Goal: Task Accomplishment & Management: Use online tool/utility

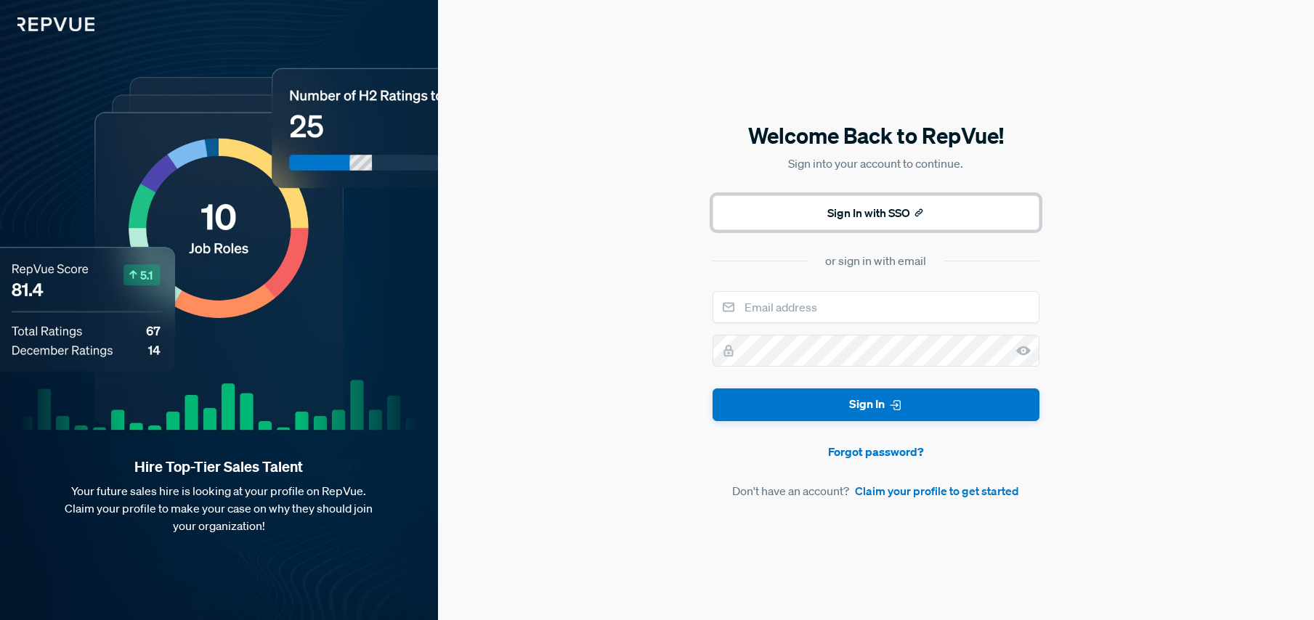
click at [892, 215] on button "Sign In with SSO" at bounding box center [876, 212] width 327 height 35
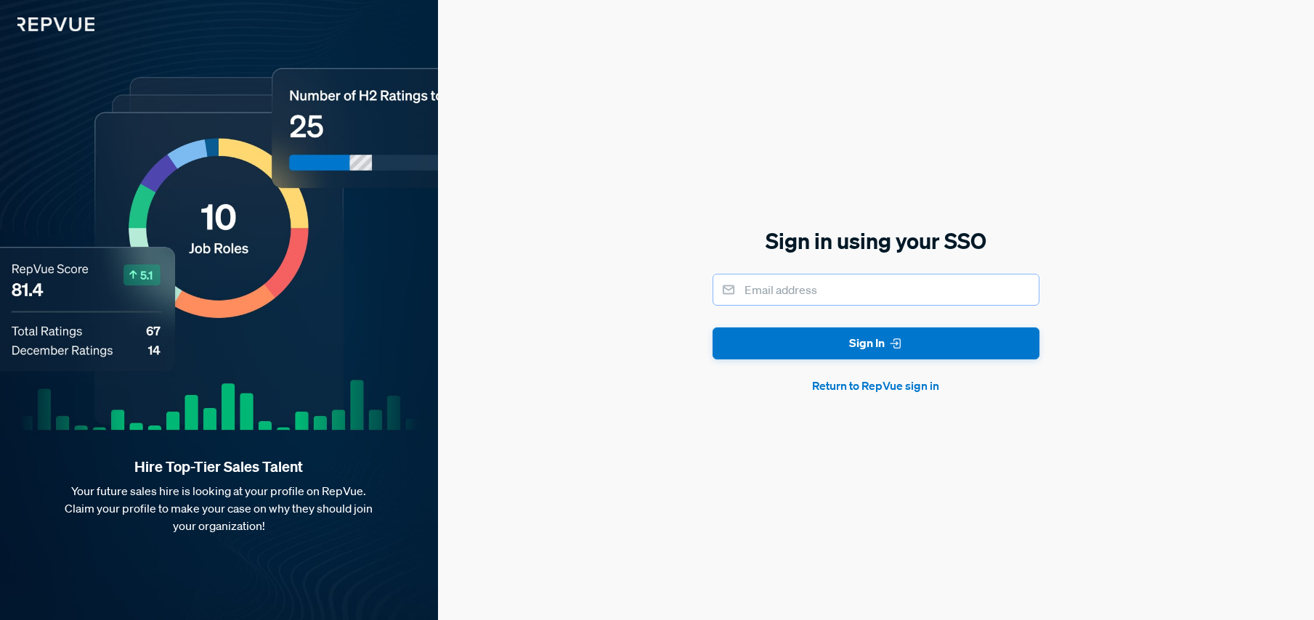
click at [825, 287] on input "email" at bounding box center [876, 290] width 327 height 32
type input "[EMAIL_ADDRESS][DOMAIN_NAME]"
click at [713, 328] on button "Sign In" at bounding box center [876, 344] width 327 height 33
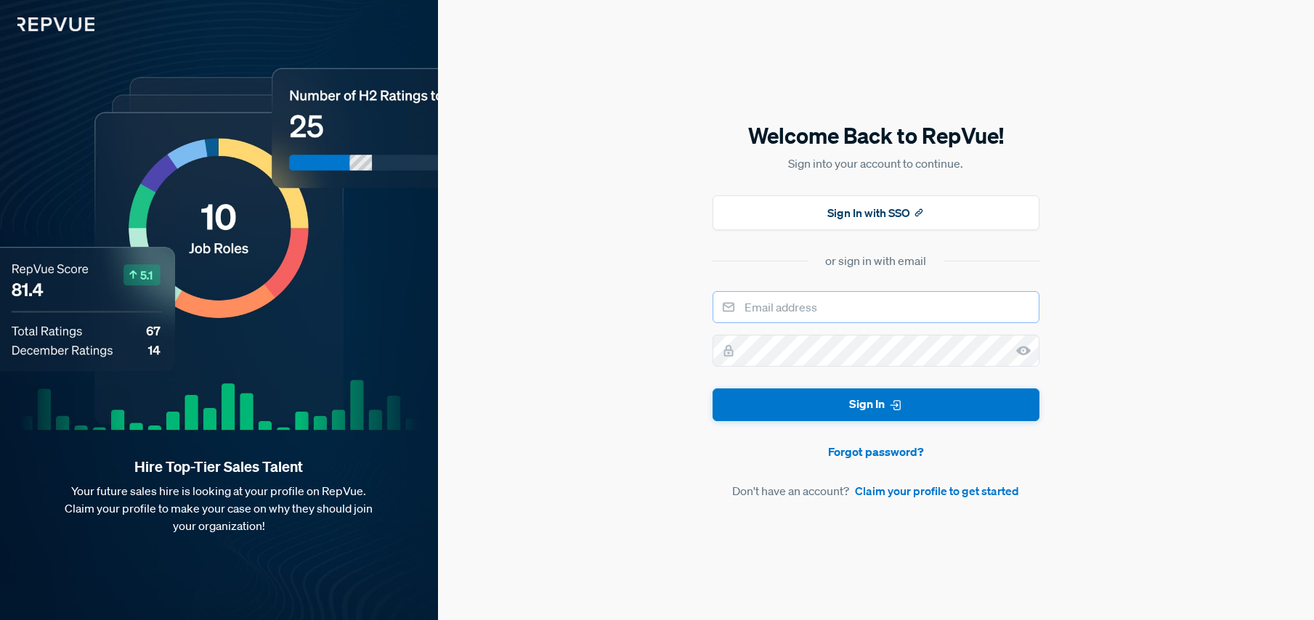
click at [871, 317] on input "email" at bounding box center [876, 307] width 327 height 32
click at [713, 389] on button "Sign In" at bounding box center [876, 405] width 327 height 33
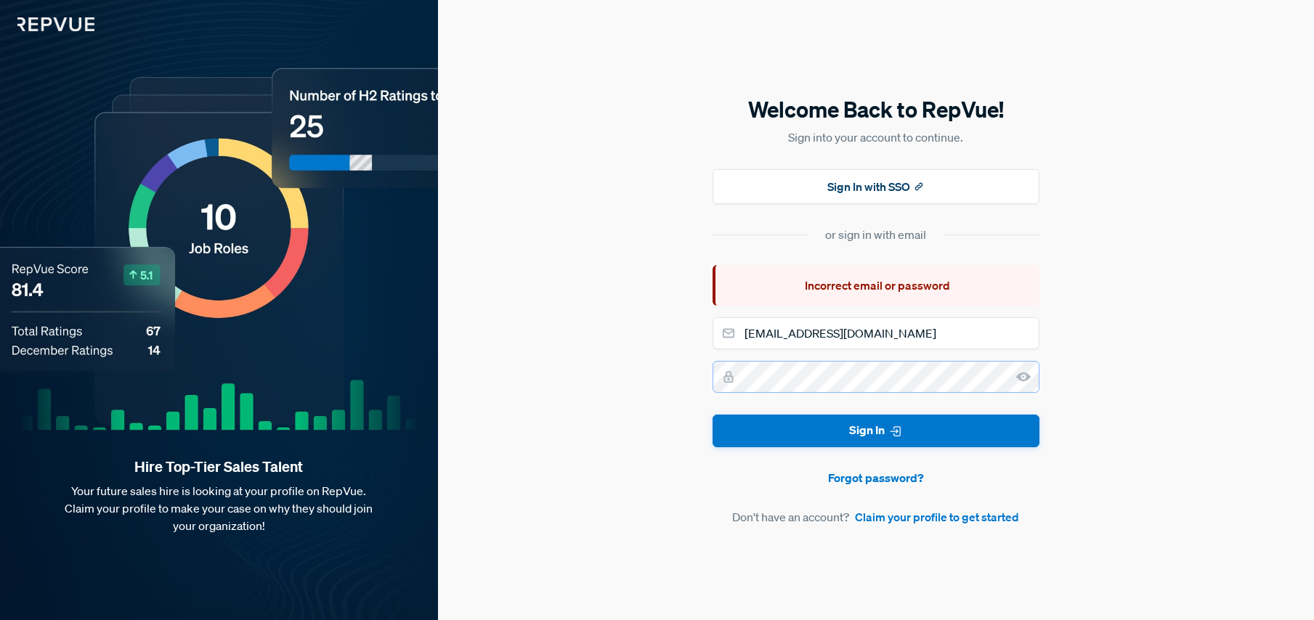
click at [713, 415] on button "Sign In" at bounding box center [876, 431] width 327 height 33
click at [1025, 376] on icon at bounding box center [1023, 377] width 15 height 15
click at [975, 336] on input "[EMAIL_ADDRESS][DOMAIN_NAME]" at bounding box center [876, 333] width 327 height 32
click at [0, 620] on com-1password-button at bounding box center [0, 620] width 0 height 0
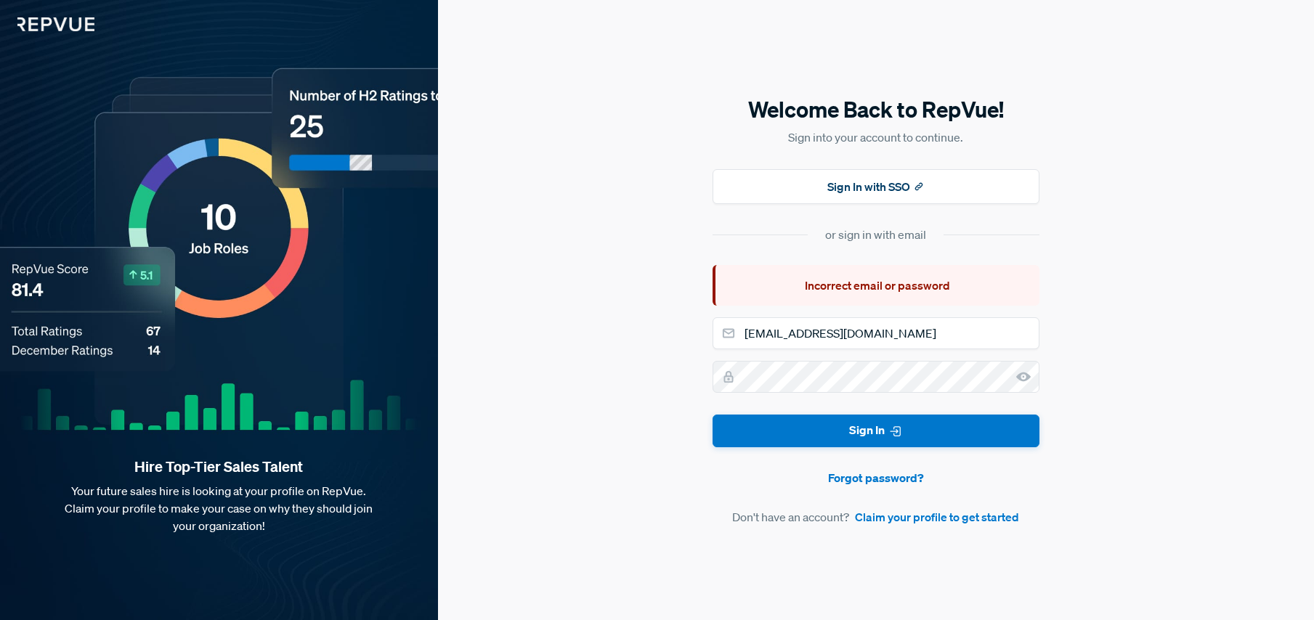
click at [1109, 300] on div "Welcome Back to RepVue! Sign into your account to continue. Sign In with SSO or…" at bounding box center [876, 310] width 876 height 620
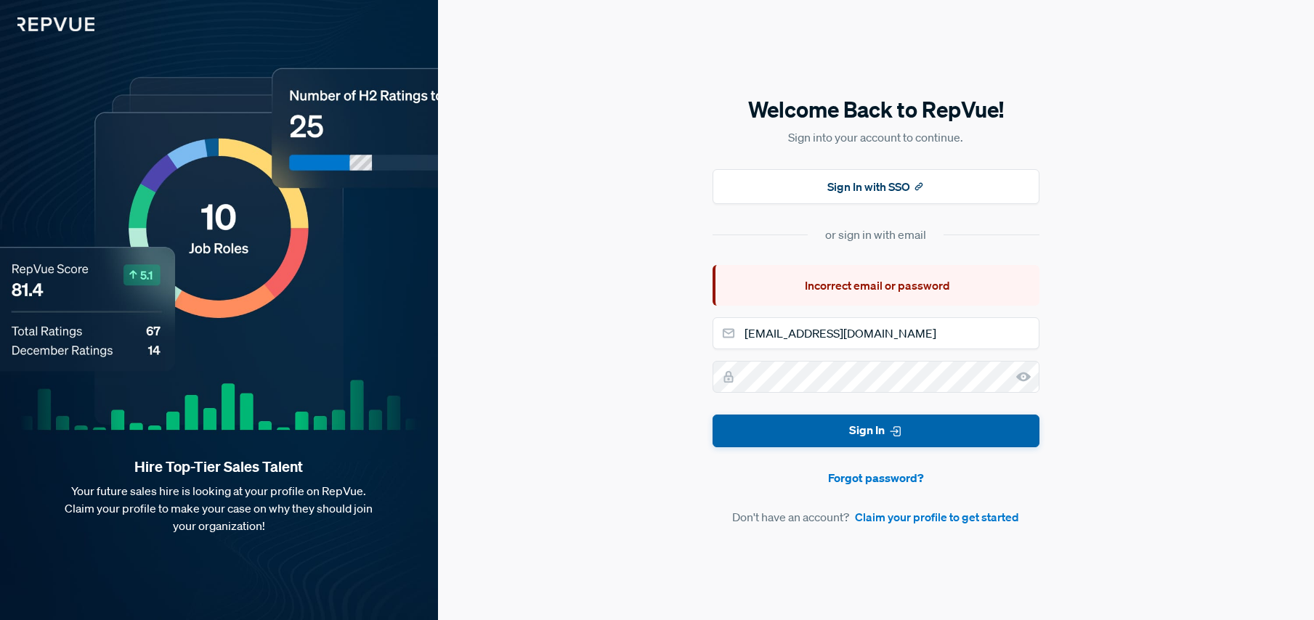
click at [961, 430] on button "Sign In" at bounding box center [876, 431] width 327 height 33
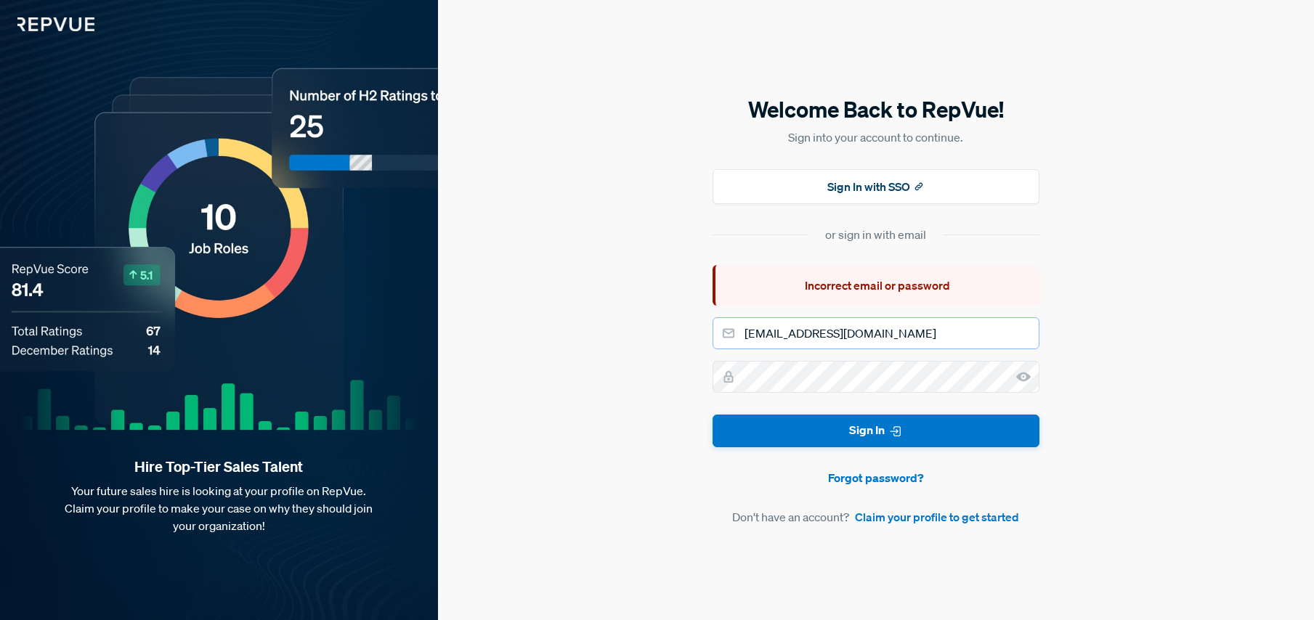
click at [904, 336] on input "[EMAIL_ADDRESS][DOMAIN_NAME]" at bounding box center [876, 333] width 327 height 32
drag, startPoint x: 904, startPoint y: 336, endPoint x: 827, endPoint y: 338, distance: 77.8
click at [827, 338] on input "[EMAIL_ADDRESS][DOMAIN_NAME]" at bounding box center [876, 333] width 327 height 32
type input "[EMAIL_ADDRESS][DOMAIN_NAME]"
drag, startPoint x: 1138, startPoint y: 304, endPoint x: 1065, endPoint y: 384, distance: 109.0
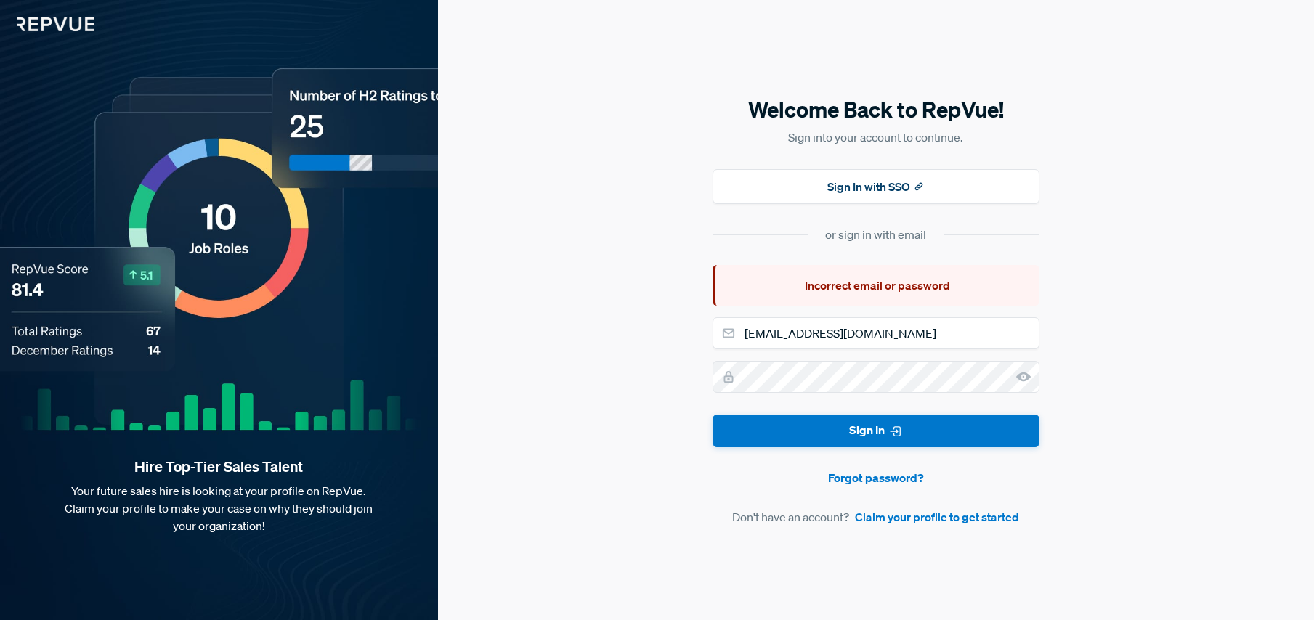
click at [1139, 304] on div "Welcome Back to RepVue! Sign into your account to continue. Sign In with SSO or…" at bounding box center [876, 310] width 876 height 620
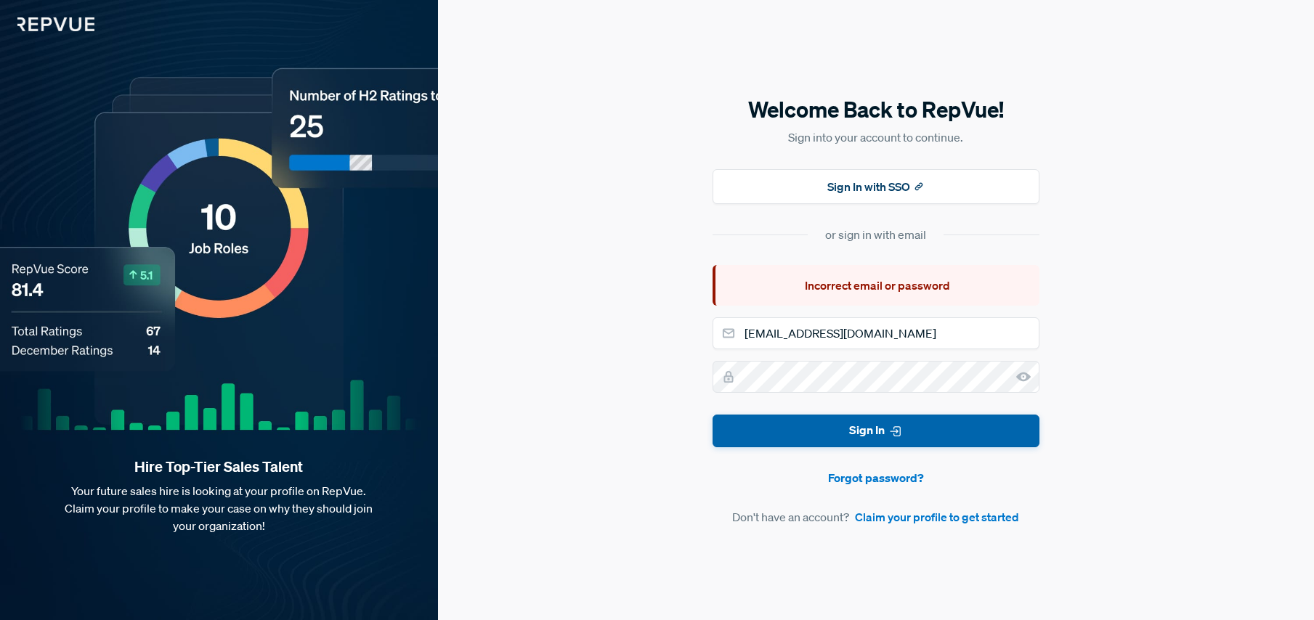
click at [901, 435] on icon "submit" at bounding box center [895, 431] width 15 height 15
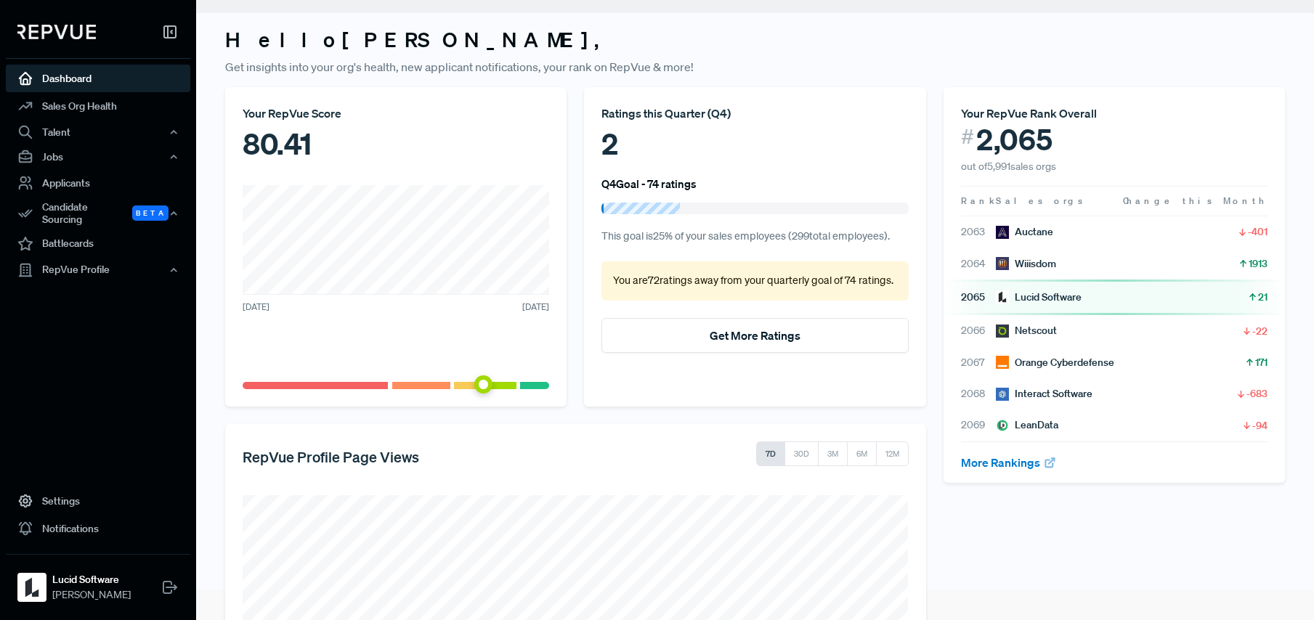
scroll to position [30, 0]
click at [44, 157] on div "Jobs" at bounding box center [98, 157] width 185 height 25
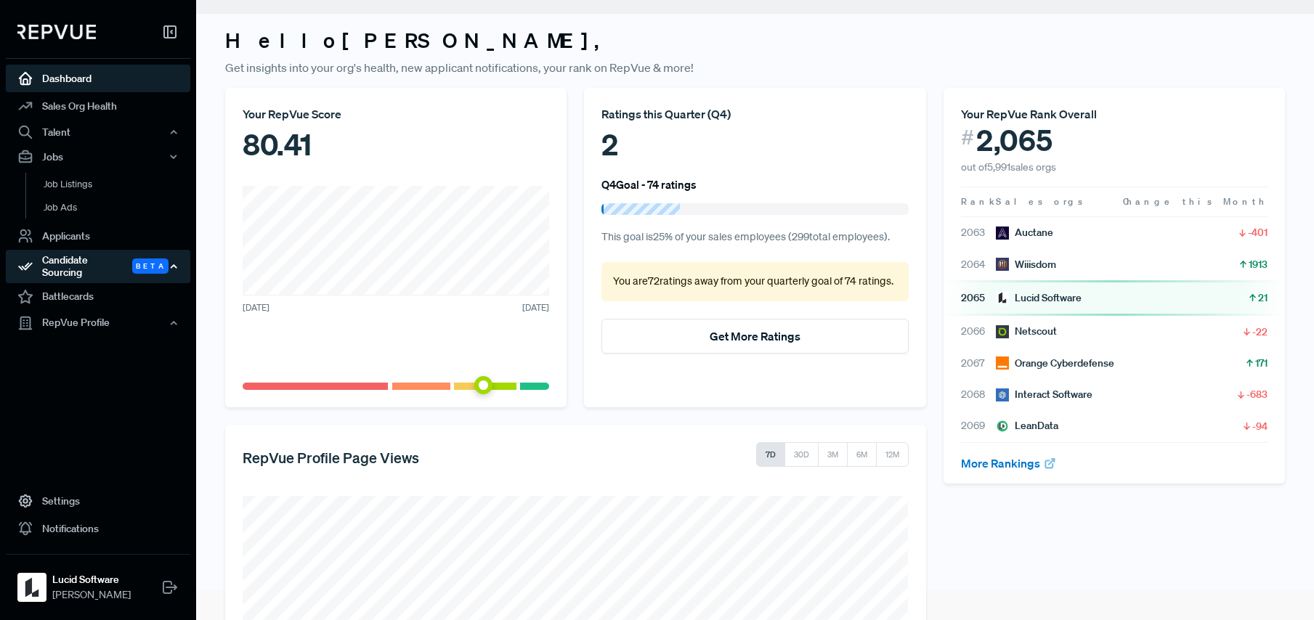
click at [97, 269] on div "Candidate Sourcing Beta" at bounding box center [98, 266] width 185 height 33
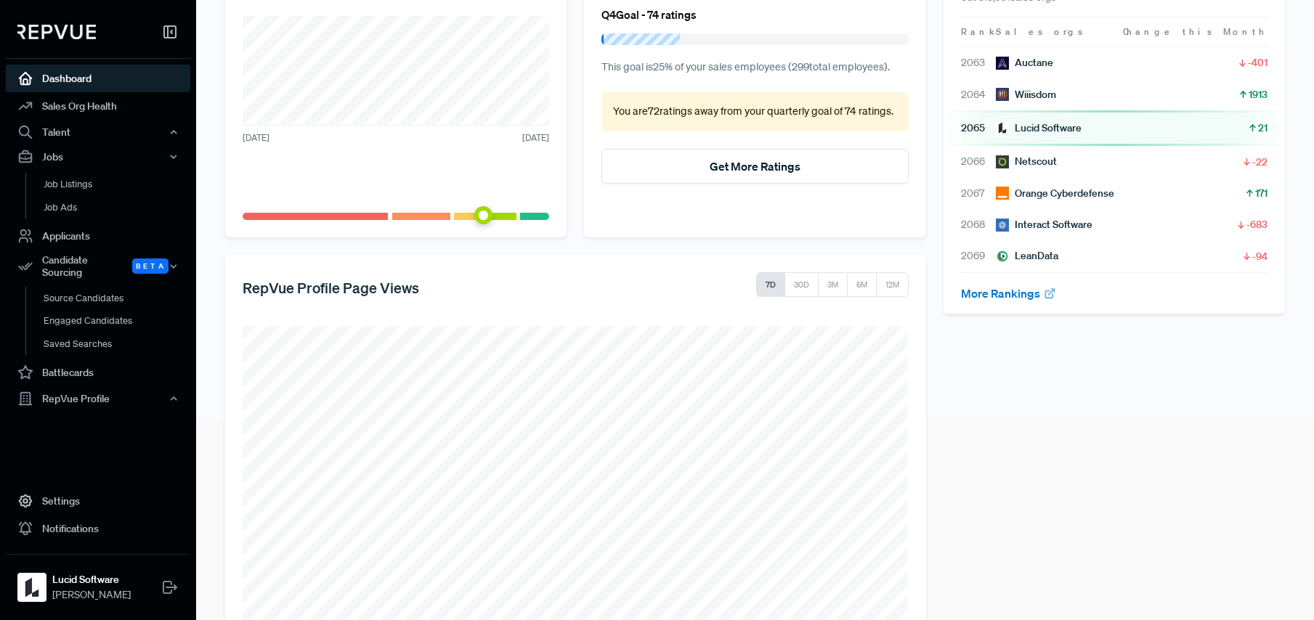
scroll to position [279, 0]
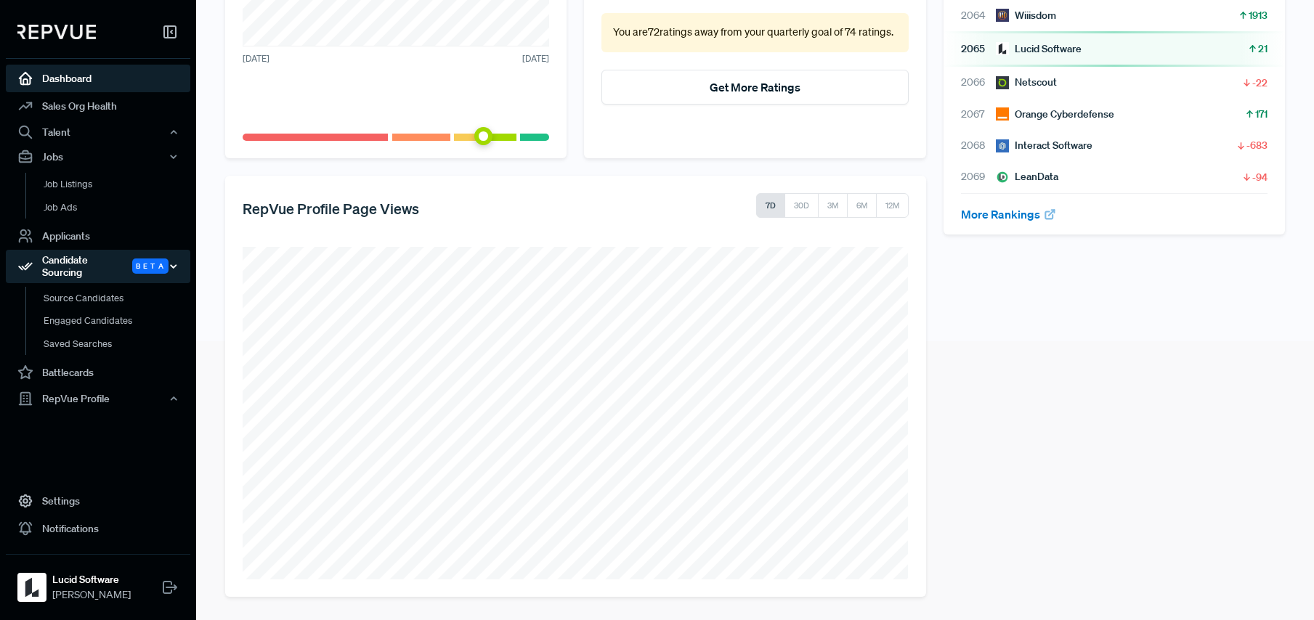
click at [89, 262] on div "Candidate Sourcing Beta" at bounding box center [98, 266] width 185 height 33
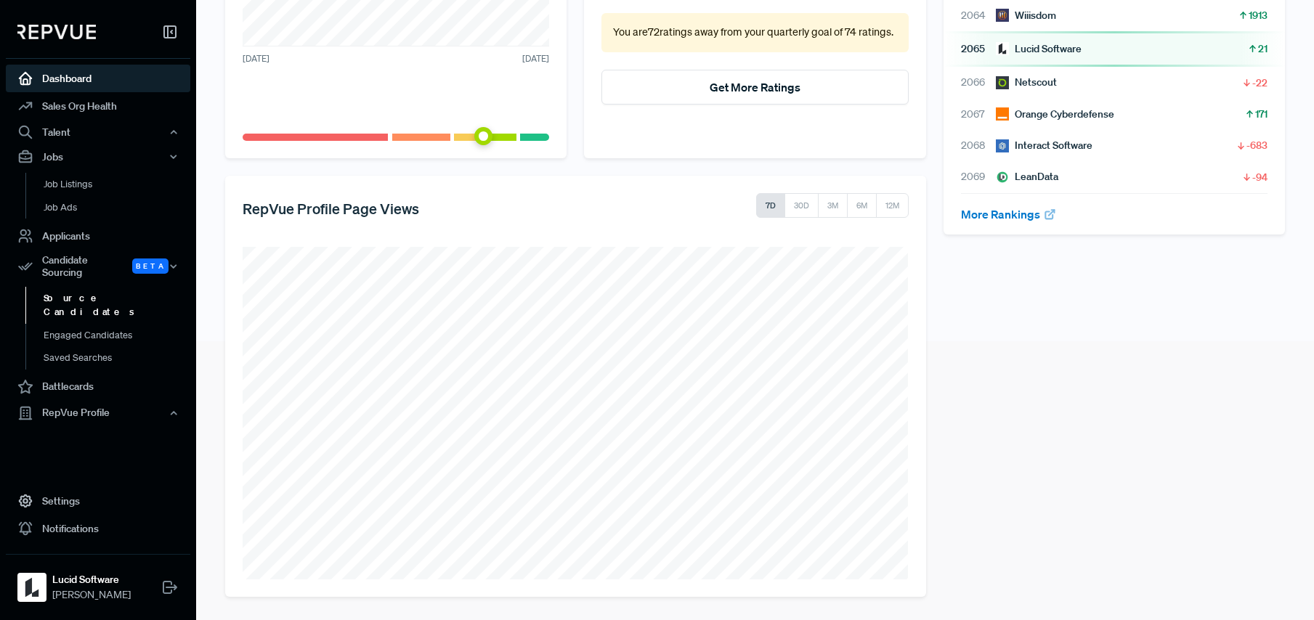
click at [78, 291] on link "Source Candidates" at bounding box center [117, 304] width 185 height 37
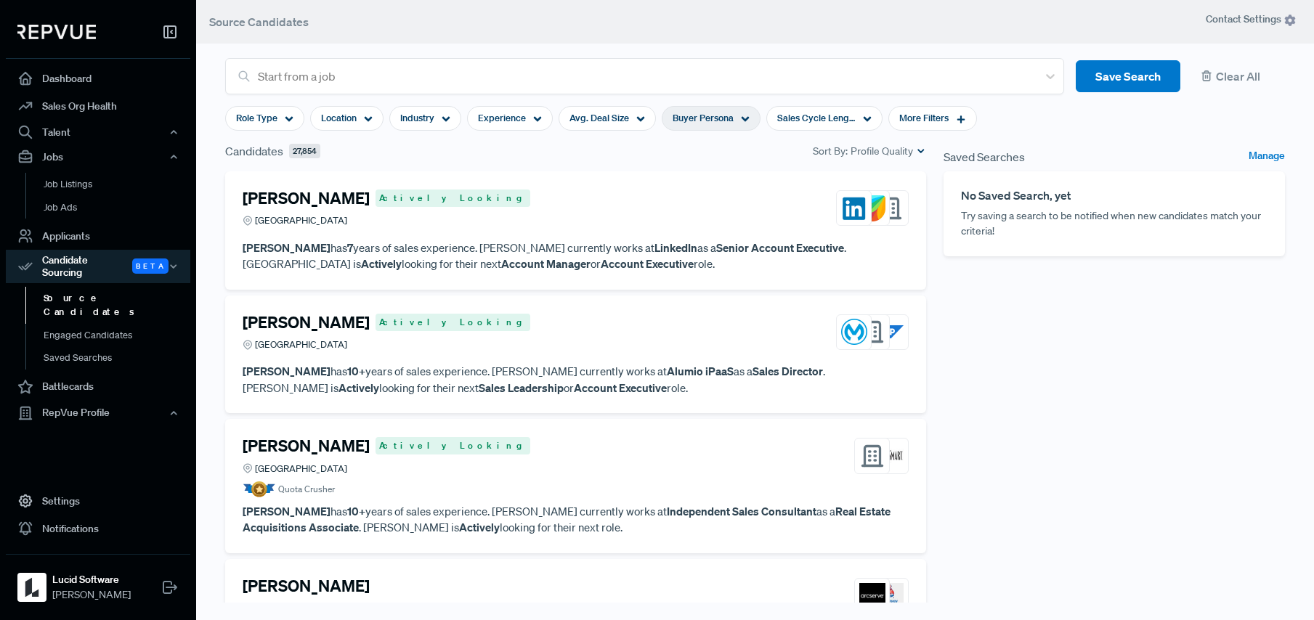
click at [701, 121] on span "Buyer Persona" at bounding box center [703, 118] width 61 height 14
click at [1065, 341] on div "Saved Searches Manage No Saved Search, yet Try saving a search to be notified w…" at bounding box center [1114, 391] width 359 height 499
click at [701, 121] on span "Buyer Persona" at bounding box center [703, 118] width 61 height 14
click at [1063, 357] on div "Saved Searches Manage No Saved Search, yet Try saving a search to be notified w…" at bounding box center [1114, 391] width 359 height 499
click at [307, 322] on h4 "[PERSON_NAME]" at bounding box center [306, 322] width 127 height 19
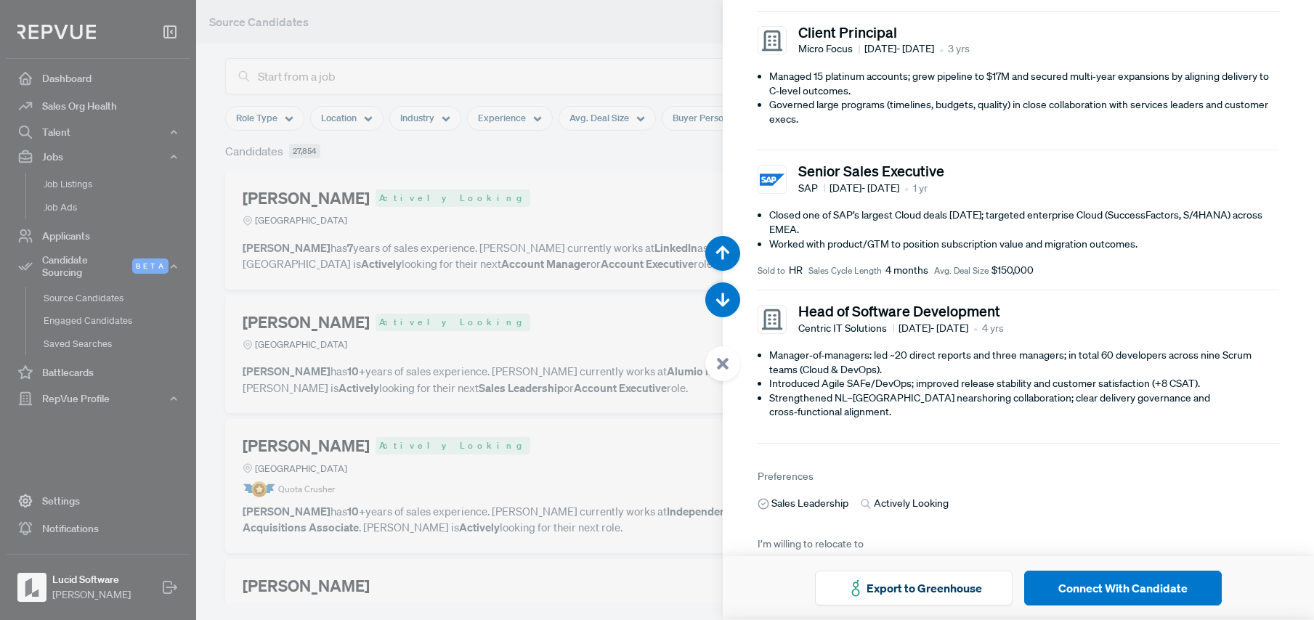
scroll to position [644, 0]
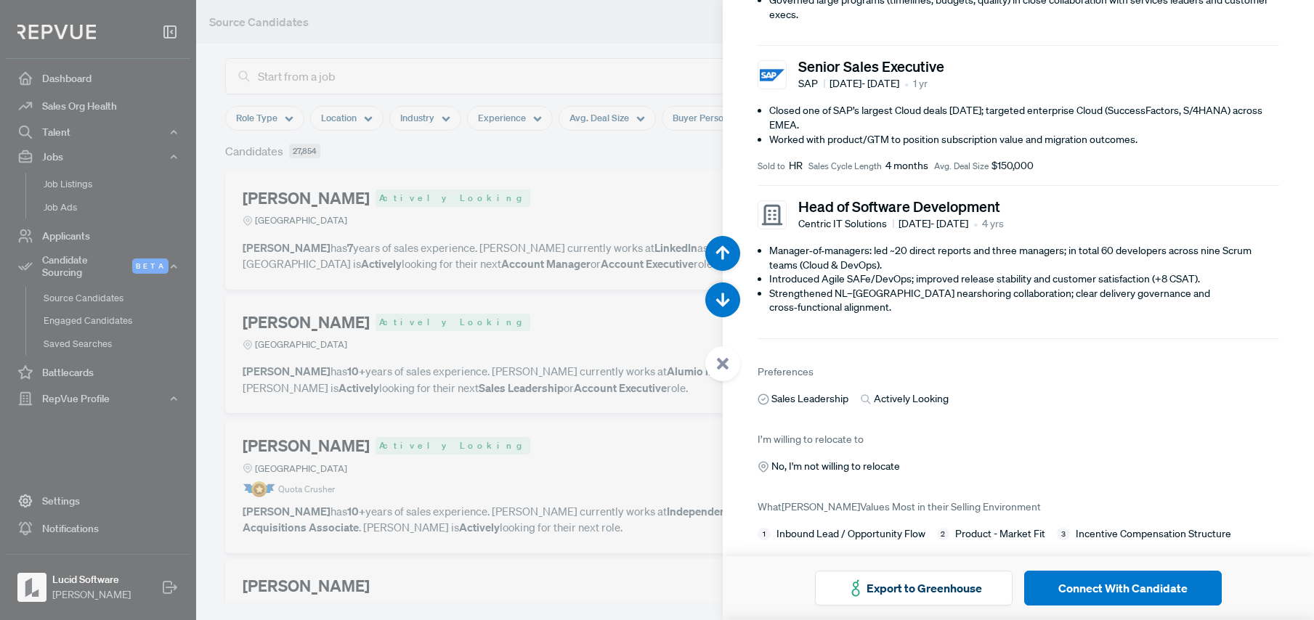
click at [624, 225] on div at bounding box center [657, 310] width 1314 height 620
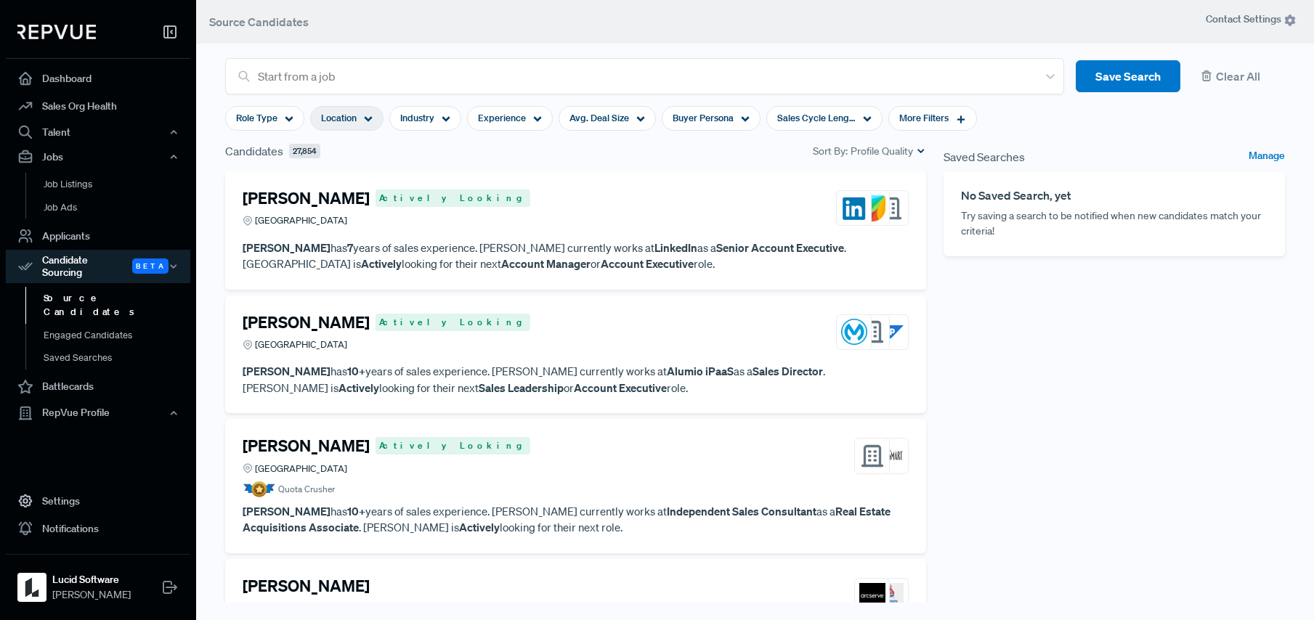
click at [335, 121] on span "Location" at bounding box center [339, 118] width 36 height 14
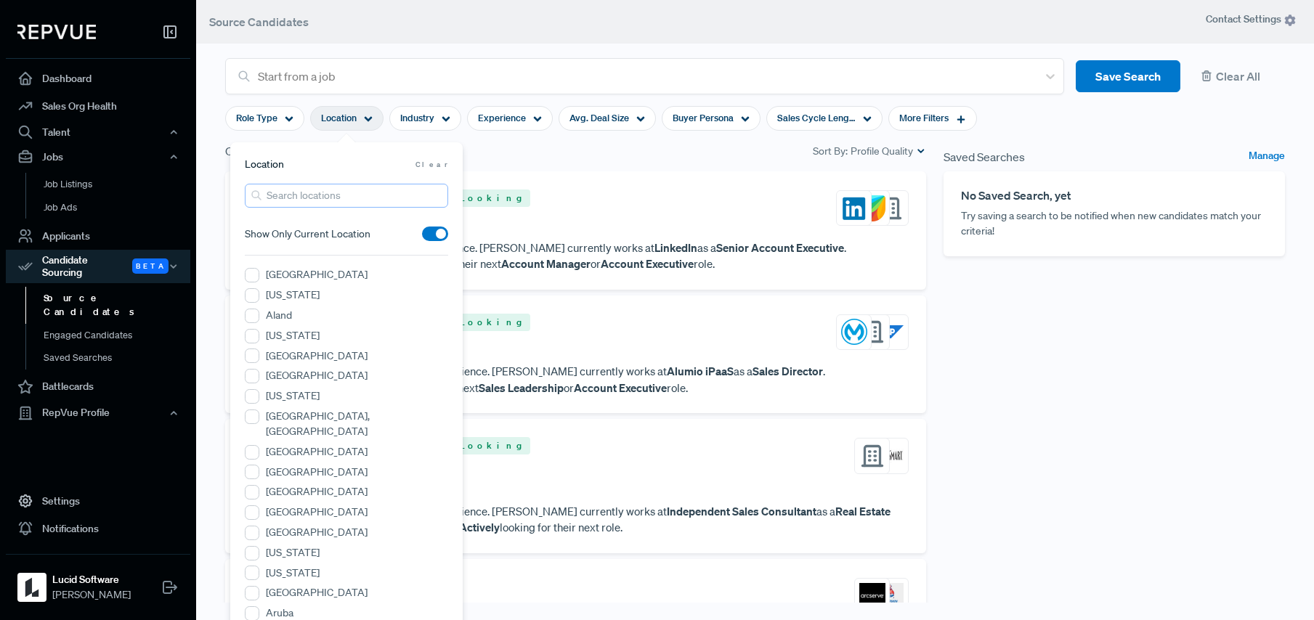
click at [396, 190] on input "search" at bounding box center [346, 196] width 203 height 24
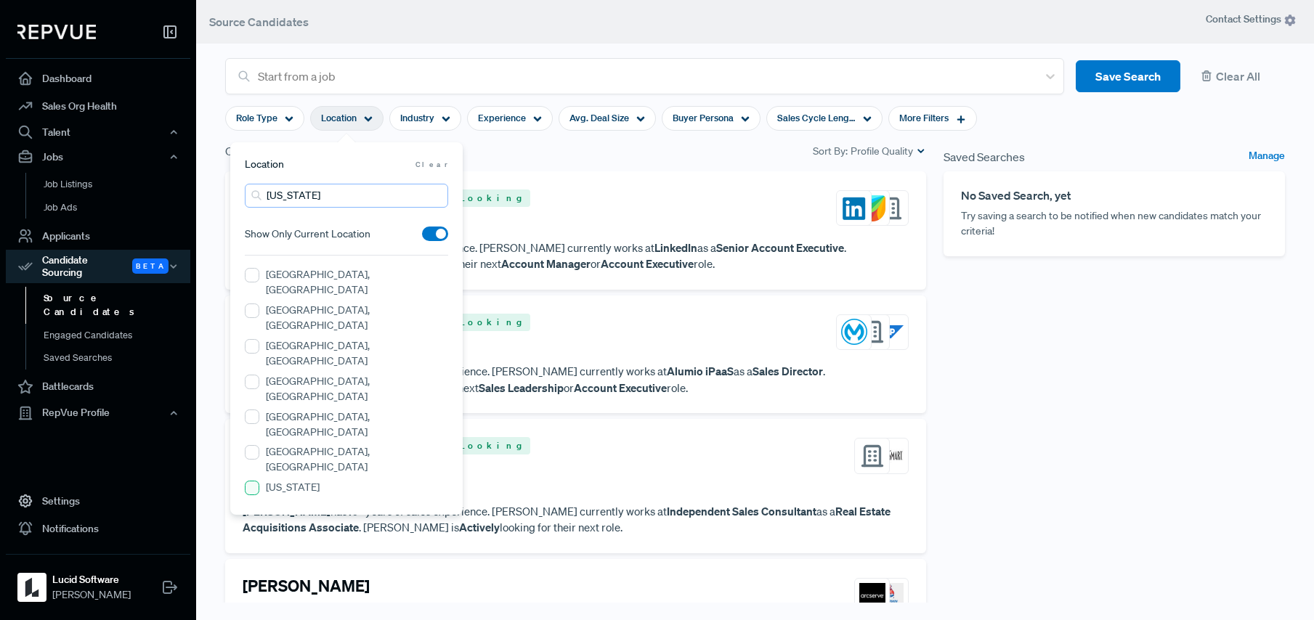
type input "[US_STATE]"
click at [249, 481] on input "[US_STATE]" at bounding box center [252, 488] width 15 height 15
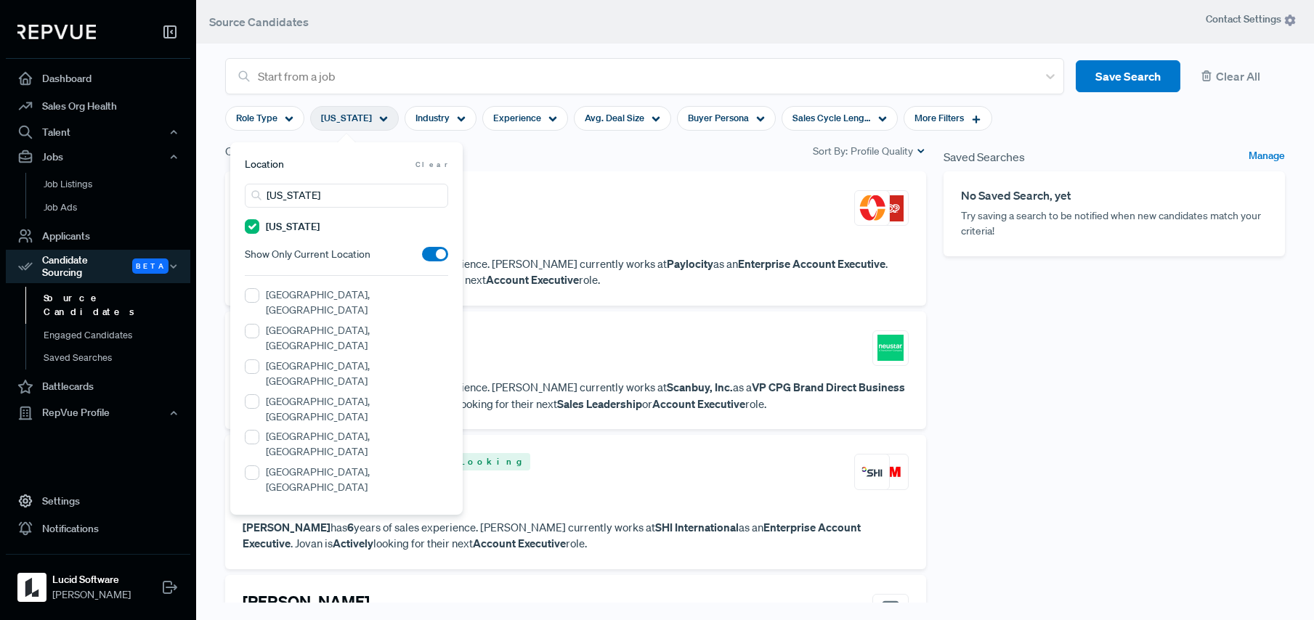
click at [1055, 408] on div "Saved Searches Manage No Saved Search, yet Try saving a search to be notified w…" at bounding box center [1114, 391] width 359 height 499
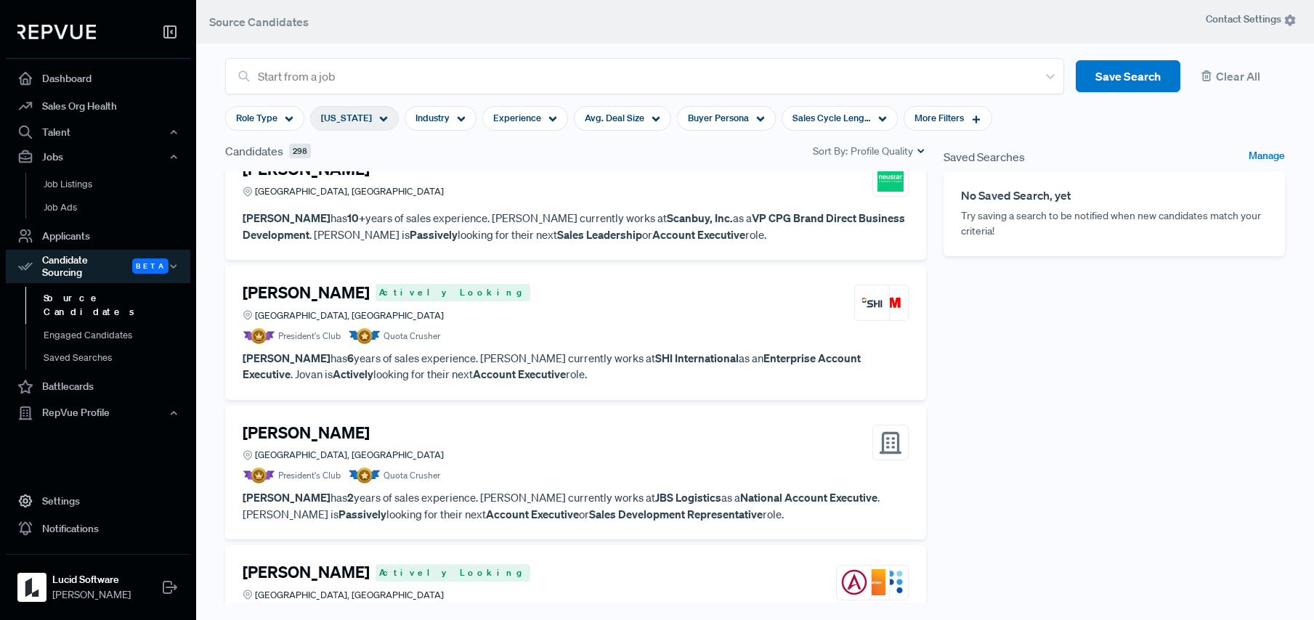
scroll to position [170, 0]
click at [555, 326] on article "[PERSON_NAME] Actively Looking [GEOGRAPHIC_DATA], [GEOGRAPHIC_DATA] President's…" at bounding box center [576, 313] width 666 height 61
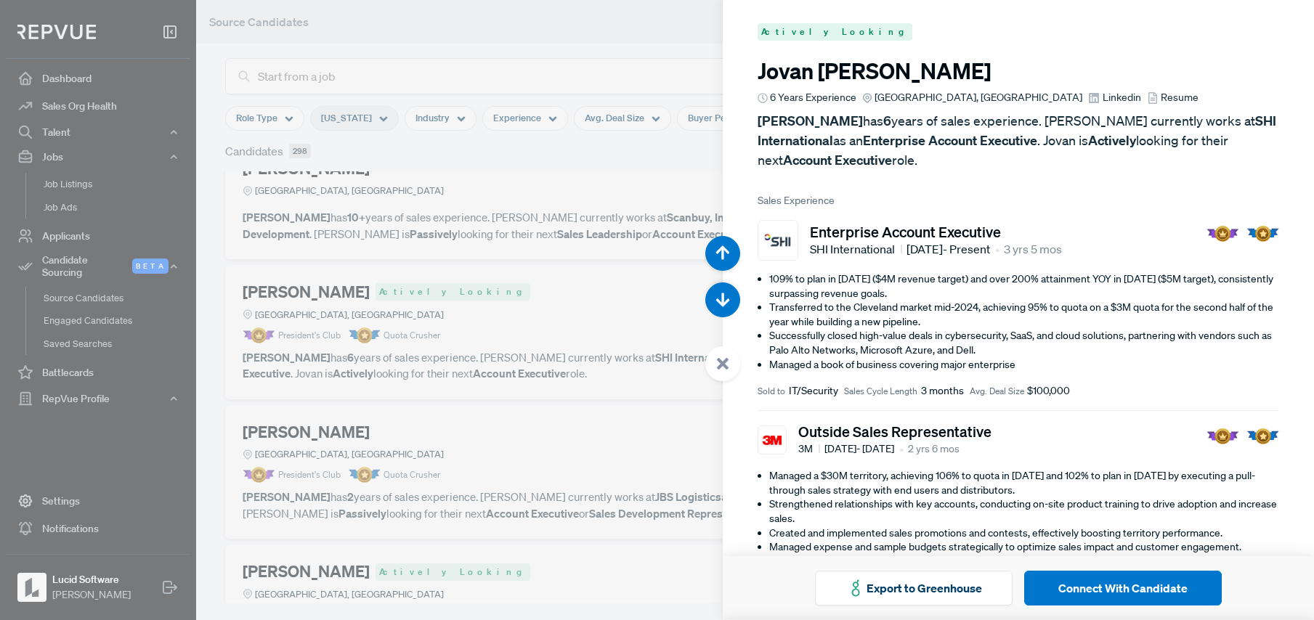
click at [1147, 99] on icon at bounding box center [1153, 98] width 12 height 12
click at [1103, 98] on span "Linkedin" at bounding box center [1122, 97] width 38 height 15
click at [625, 348] on div at bounding box center [657, 310] width 1314 height 620
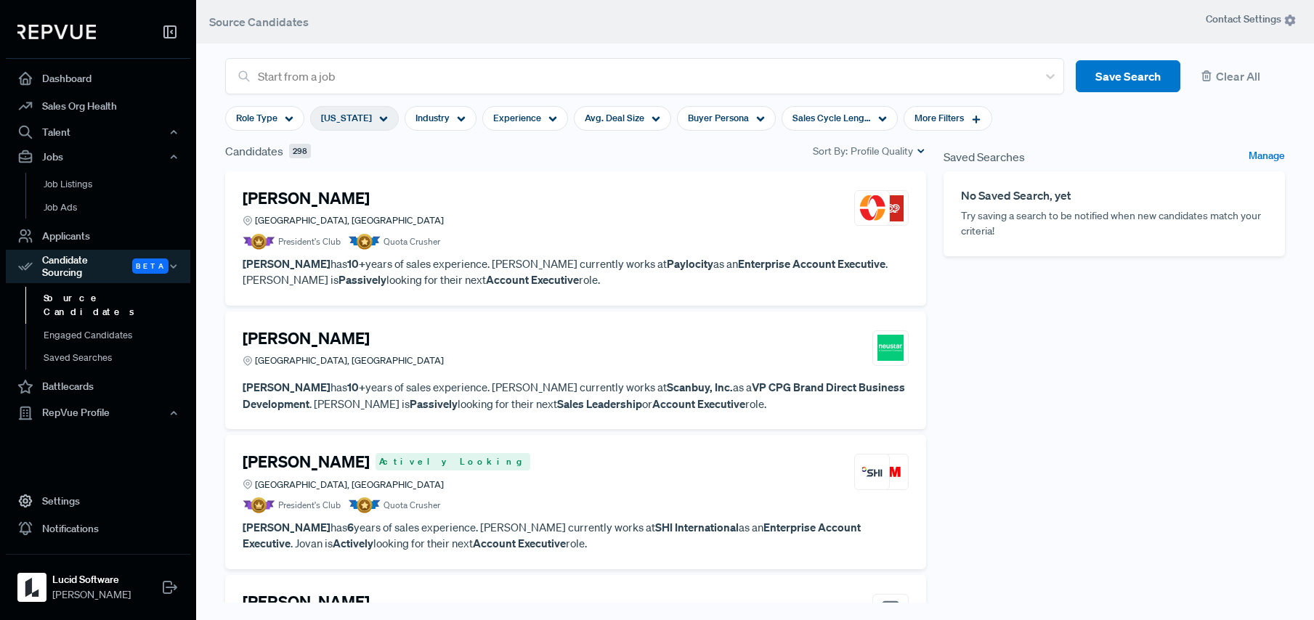
click at [738, 258] on strong "Enterprise Account Executive" at bounding box center [811, 263] width 147 height 15
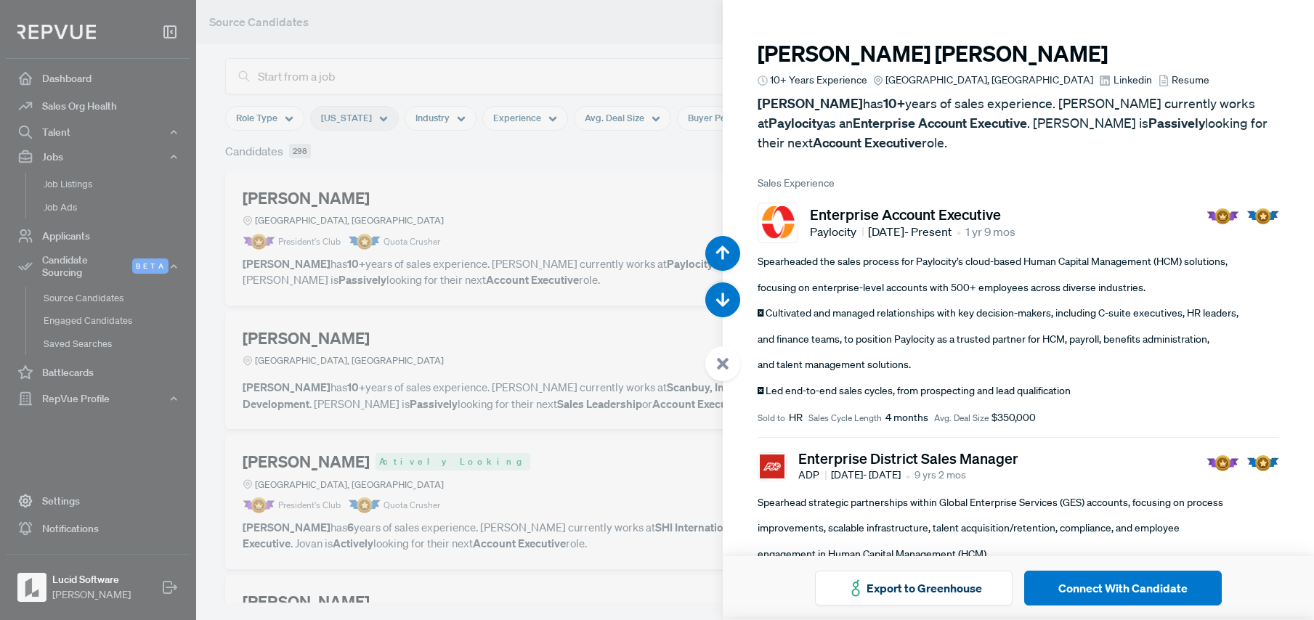
click at [582, 200] on div at bounding box center [657, 310] width 1314 height 620
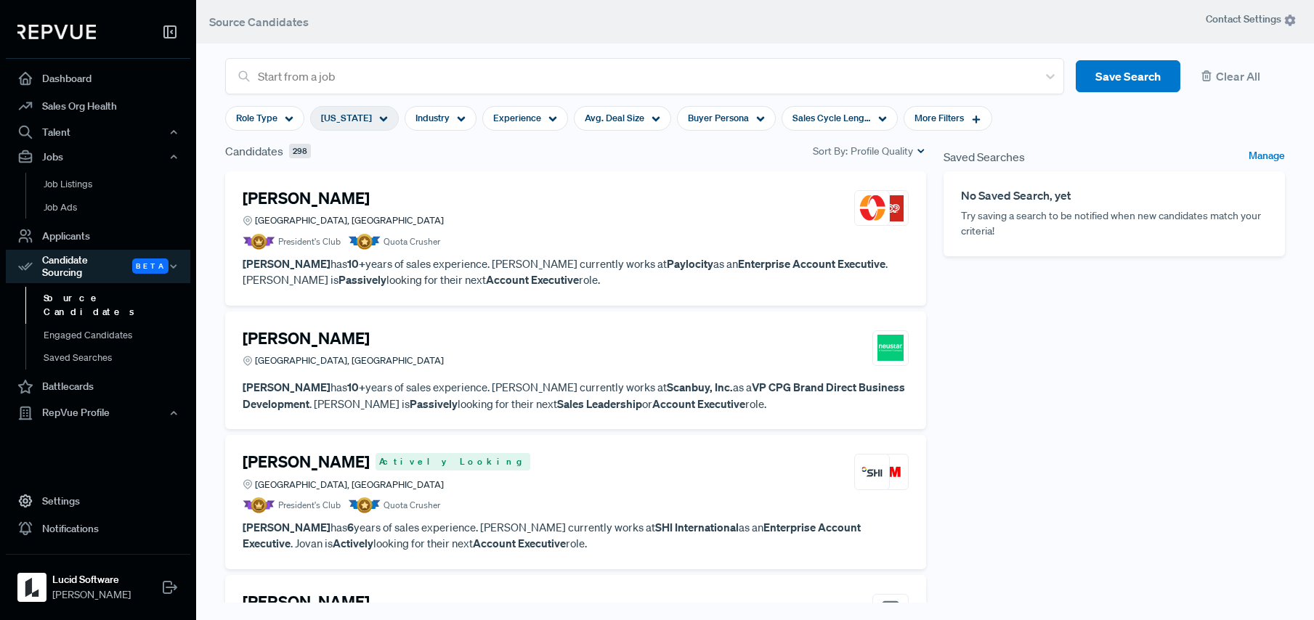
click at [578, 258] on p "[PERSON_NAME] has 10+ years of sales experience. [PERSON_NAME] currently works …" at bounding box center [576, 272] width 666 height 33
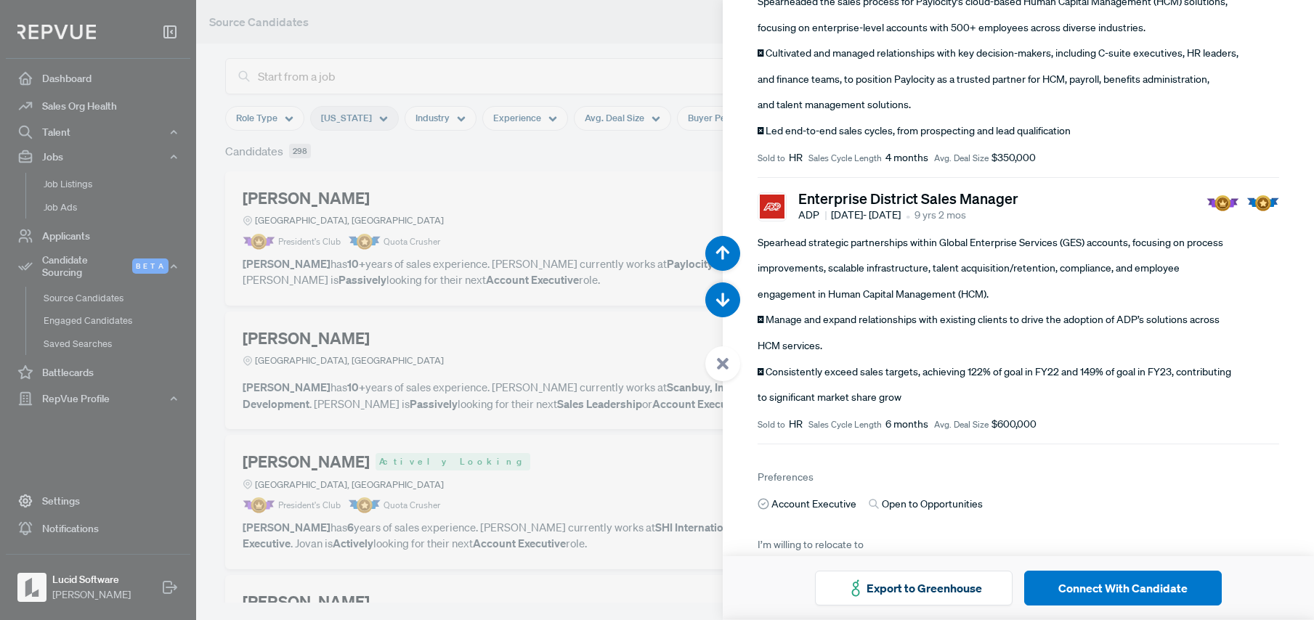
scroll to position [380, 0]
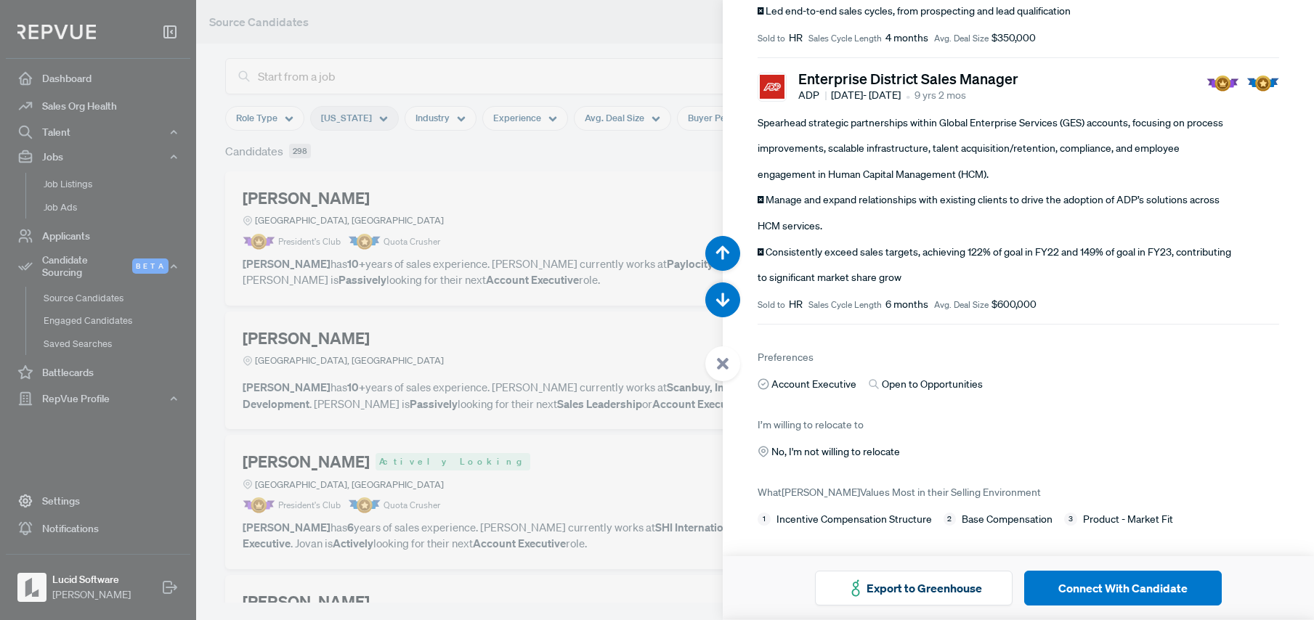
click at [623, 236] on div at bounding box center [657, 310] width 1314 height 620
